Goal: Book appointment/travel/reservation

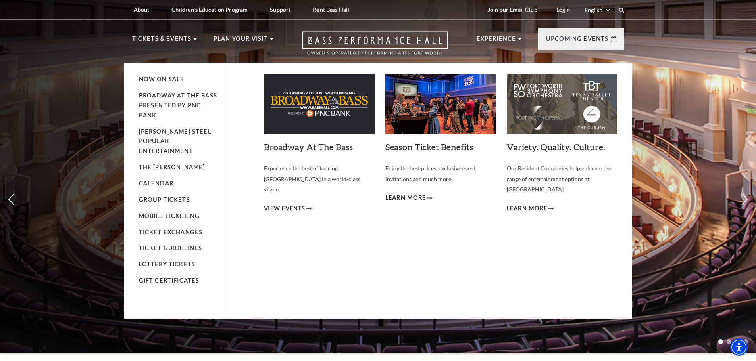
click at [181, 38] on p "Tickets & Events" at bounding box center [162, 41] width 60 height 14
click at [175, 96] on link "Broadway At The Bass presented by PNC Bank" at bounding box center [178, 105] width 78 height 27
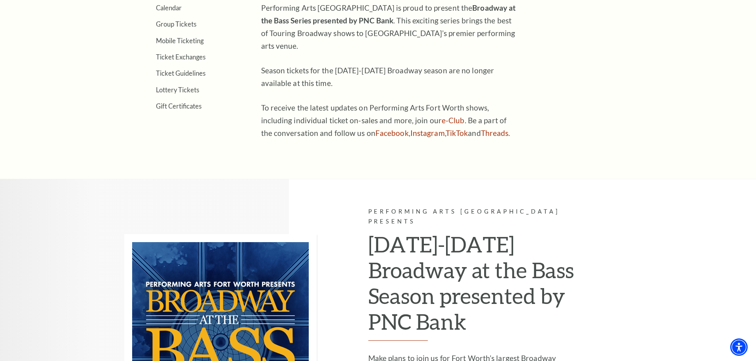
scroll to position [556, 0]
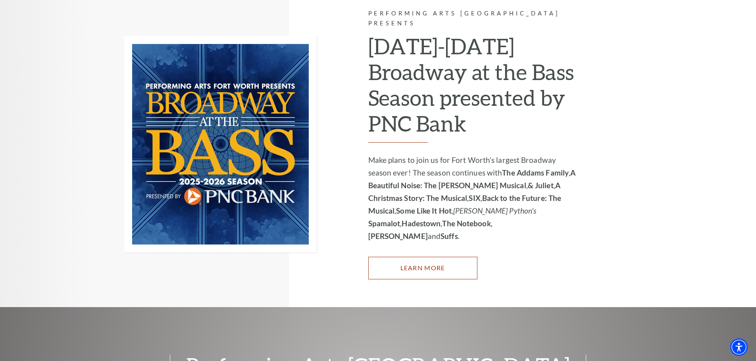
click at [437, 257] on link "Learn More" at bounding box center [422, 268] width 109 height 22
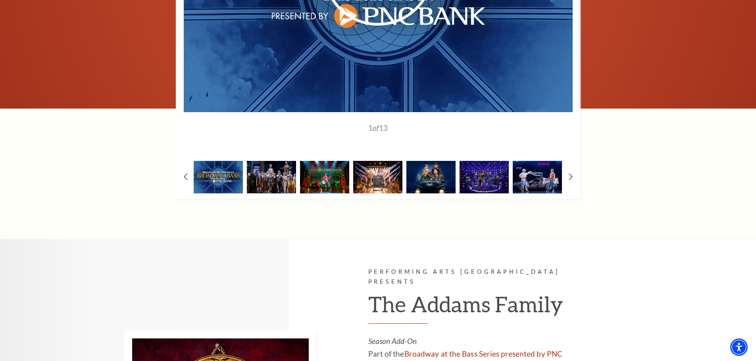
scroll to position [952, 0]
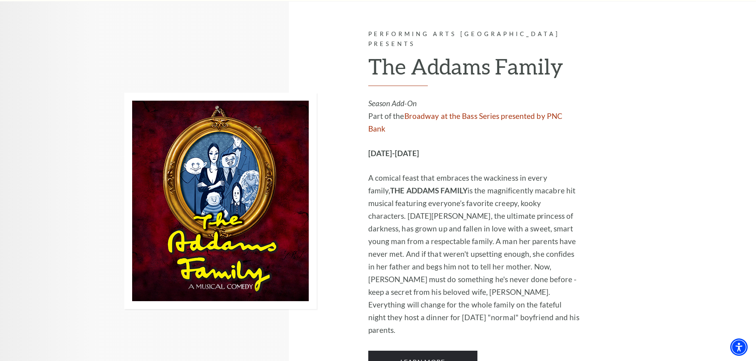
drag, startPoint x: 375, startPoint y: 127, endPoint x: 454, endPoint y: 128, distance: 79.0
click at [454, 147] on p "[DATE]-[DATE]" at bounding box center [474, 153] width 212 height 13
click at [456, 147] on p "[DATE]-[DATE]" at bounding box center [474, 153] width 212 height 13
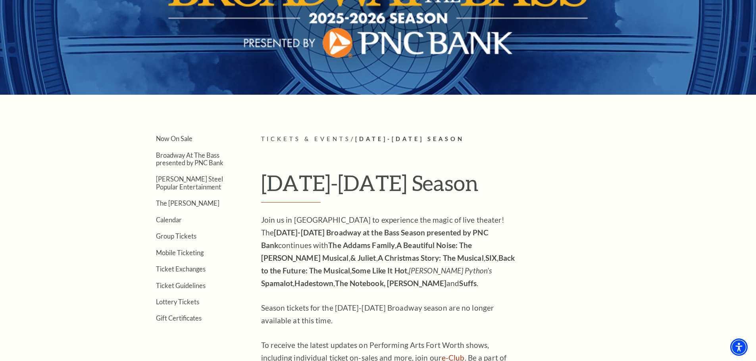
scroll to position [0, 0]
